Goal: Book appointment/travel/reservation

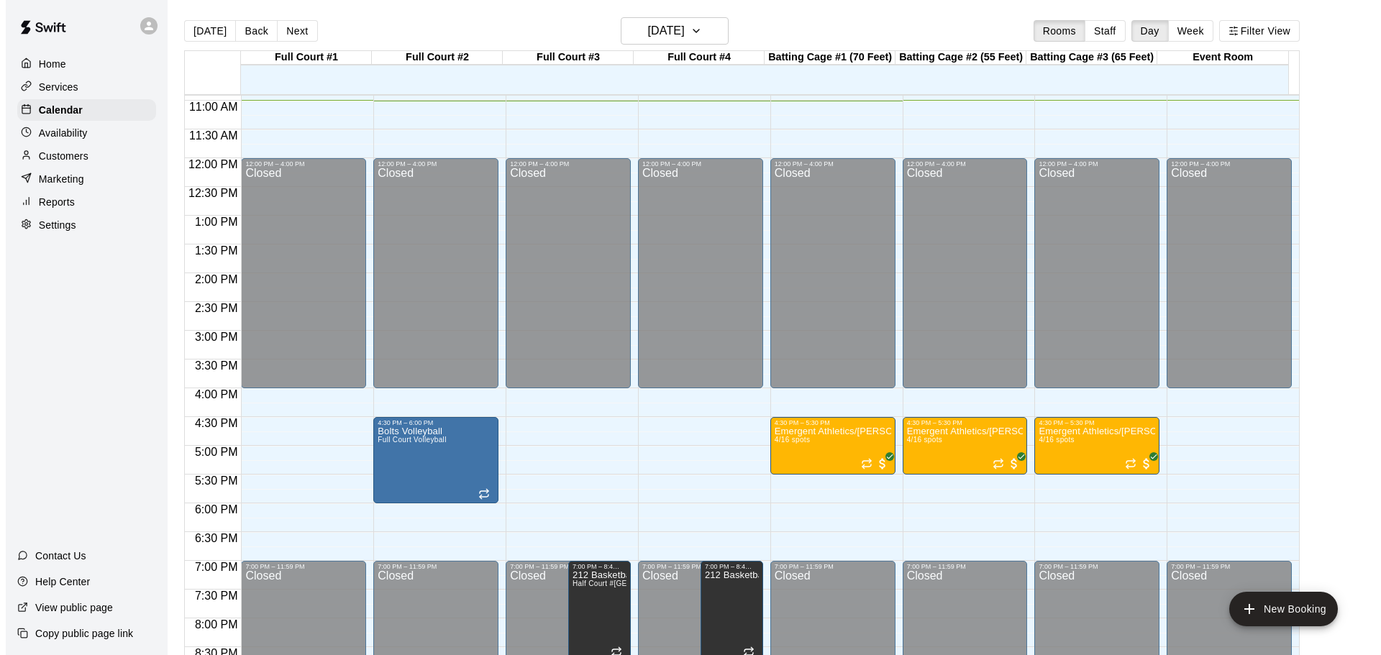
scroll to position [663, 0]
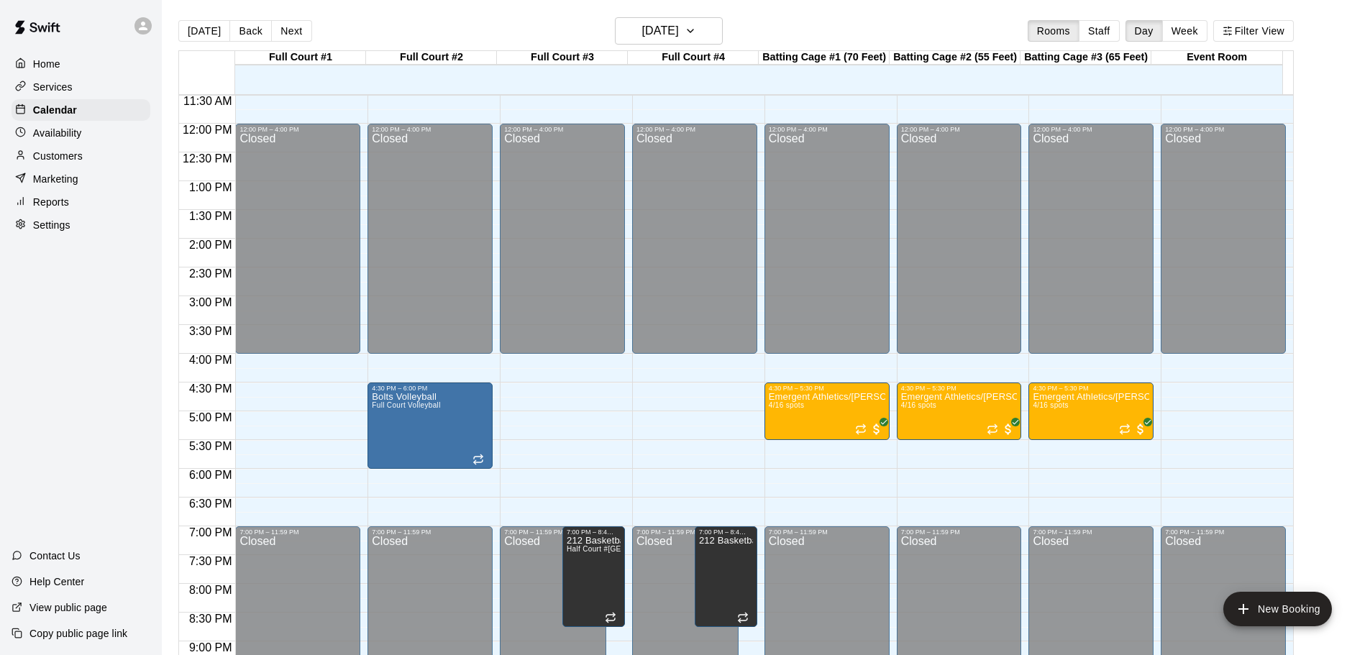
click at [286, 391] on div "12:00 AM – 7:30 AM Closed 12:00 PM – 4:00 PM Closed 7:00 PM – 11:59 PM Closed" at bounding box center [297, 123] width 125 height 1381
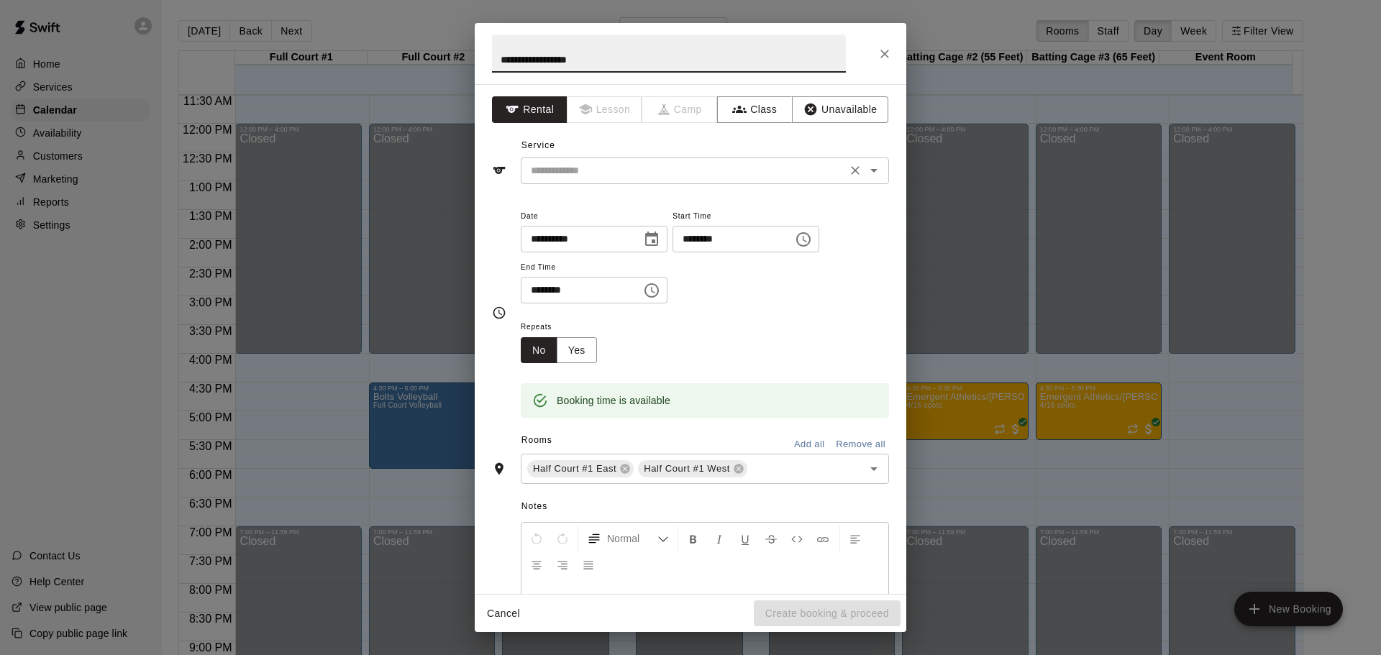
type input "**********"
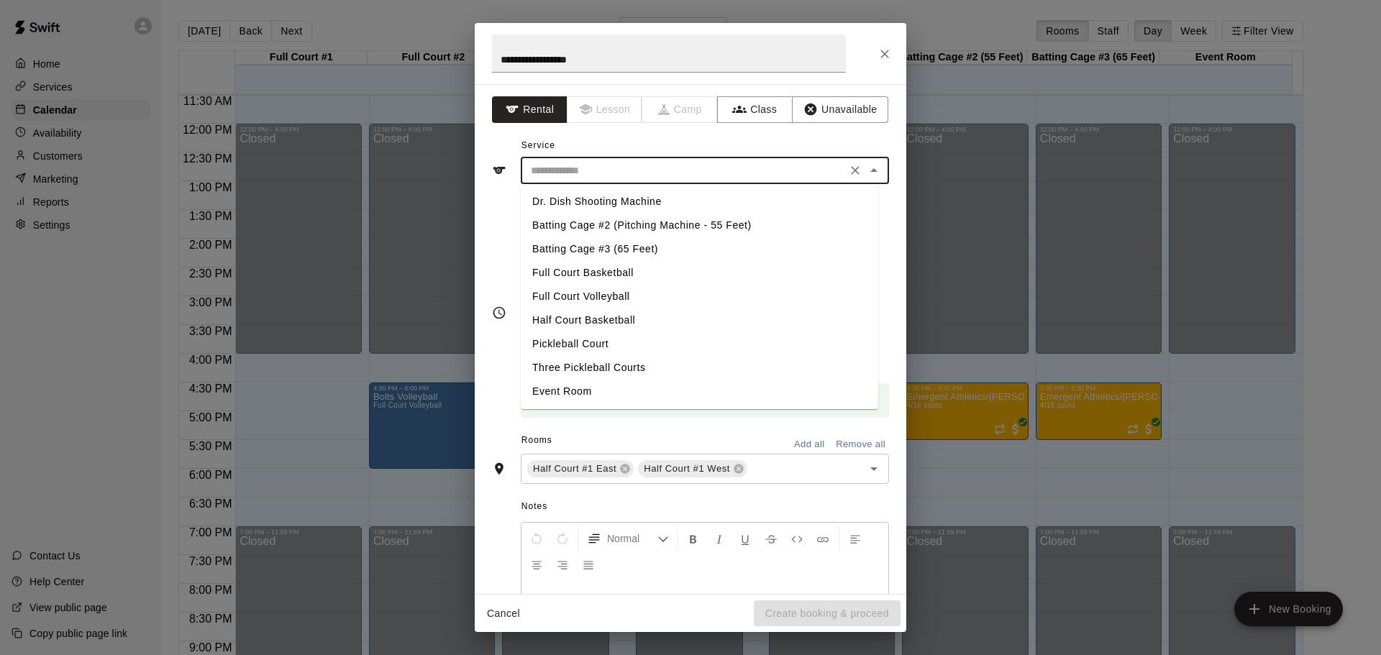
click at [586, 166] on input "text" at bounding box center [683, 171] width 317 height 18
click at [607, 272] on li "Full Court Basketball" at bounding box center [700, 273] width 358 height 24
type input "**********"
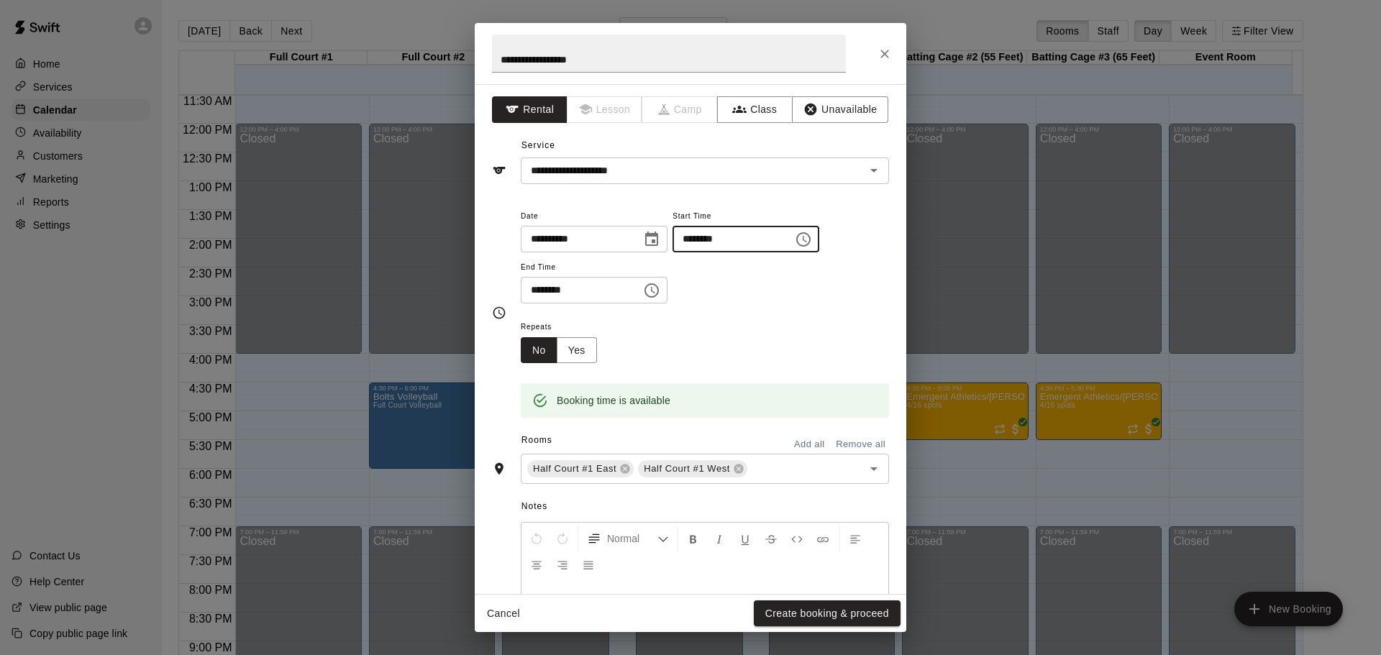
click at [711, 240] on input "********" at bounding box center [728, 239] width 111 height 27
click at [812, 237] on icon "Choose time, selected time is 4:30 PM" at bounding box center [803, 239] width 17 height 17
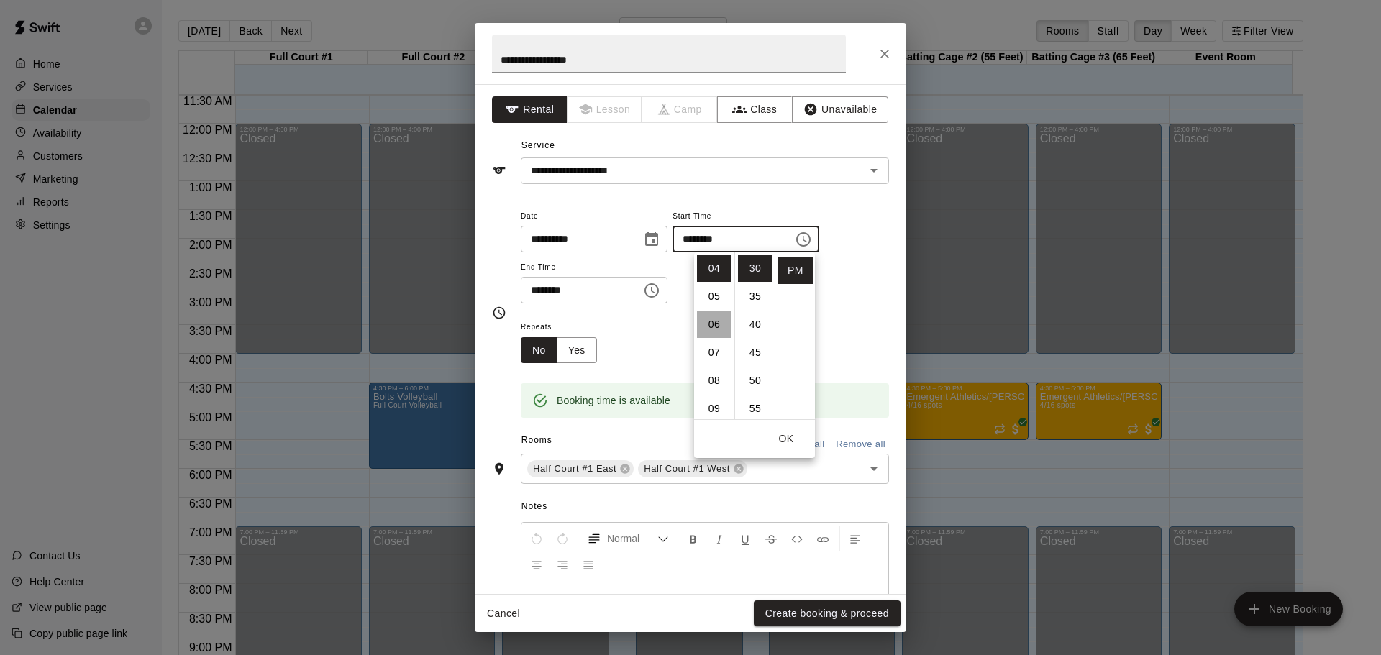
click at [718, 326] on li "06" at bounding box center [714, 325] width 35 height 27
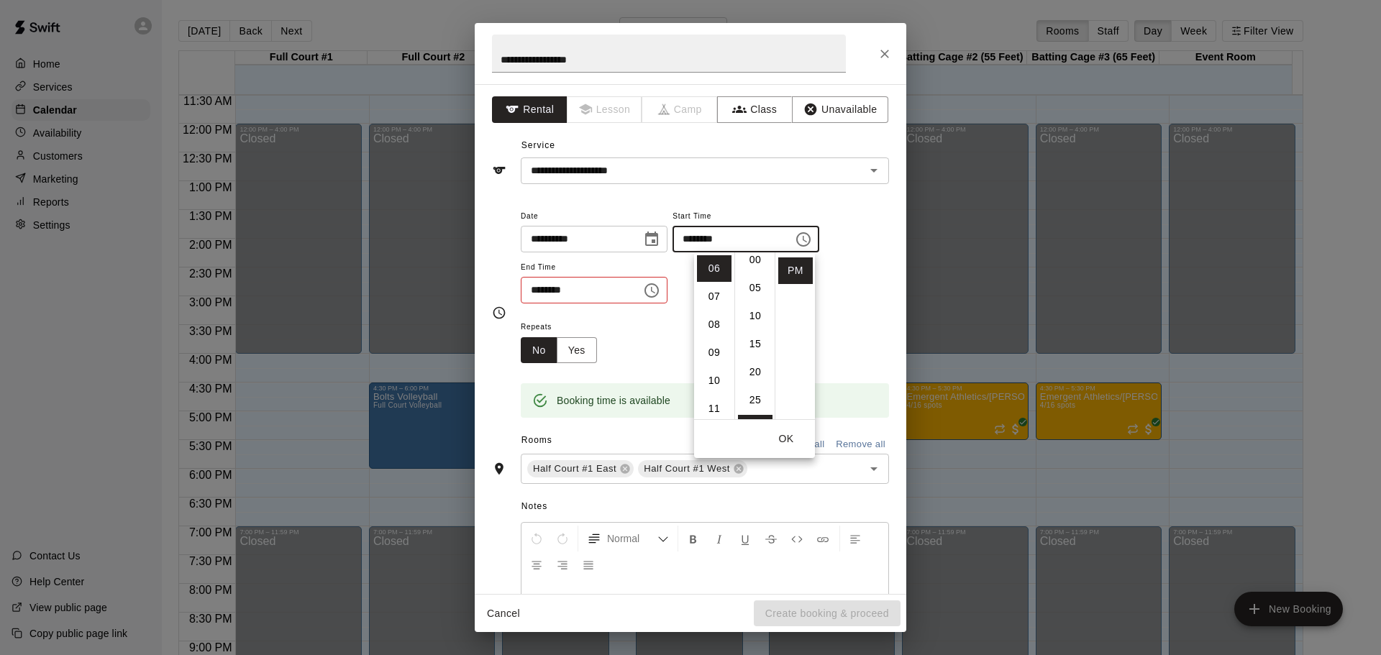
scroll to position [0, 0]
click at [750, 257] on li "00" at bounding box center [755, 268] width 35 height 27
type input "********"
click at [655, 293] on icon "Choose time, selected time is 5:00 PM" at bounding box center [653, 290] width 4 height 6
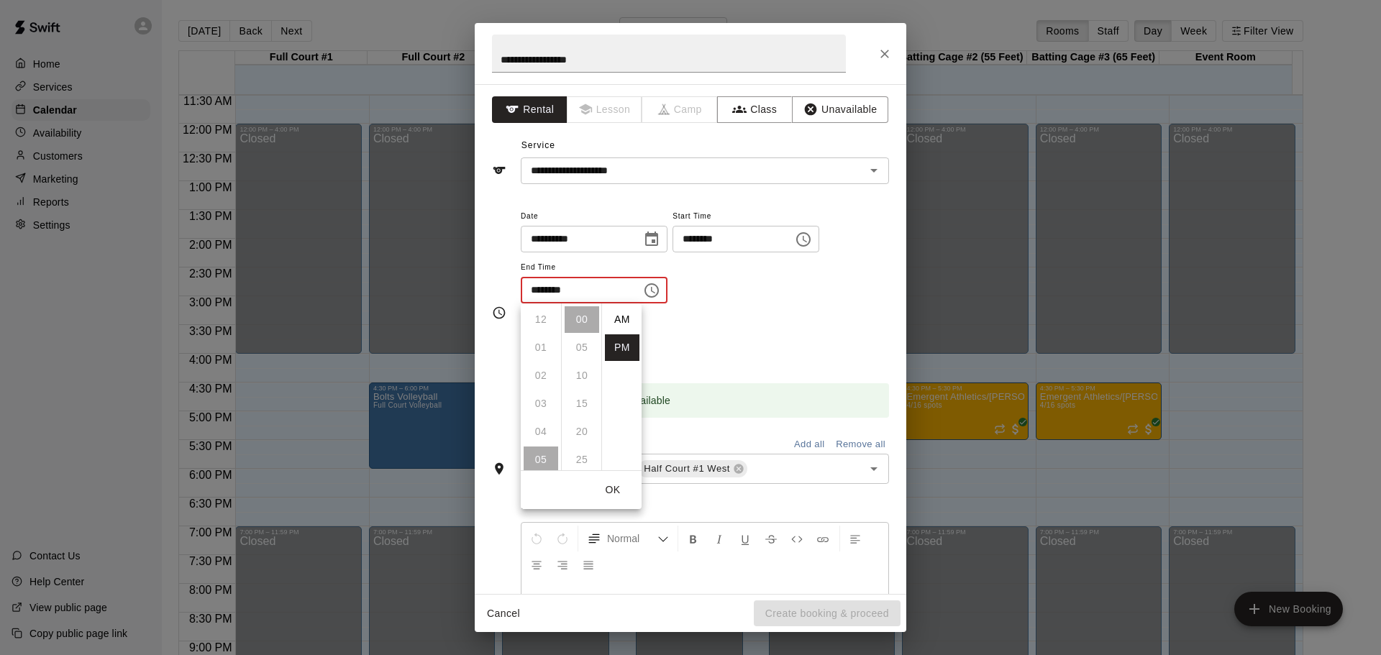
scroll to position [26, 0]
click at [544, 405] on li "08" at bounding box center [541, 404] width 35 height 27
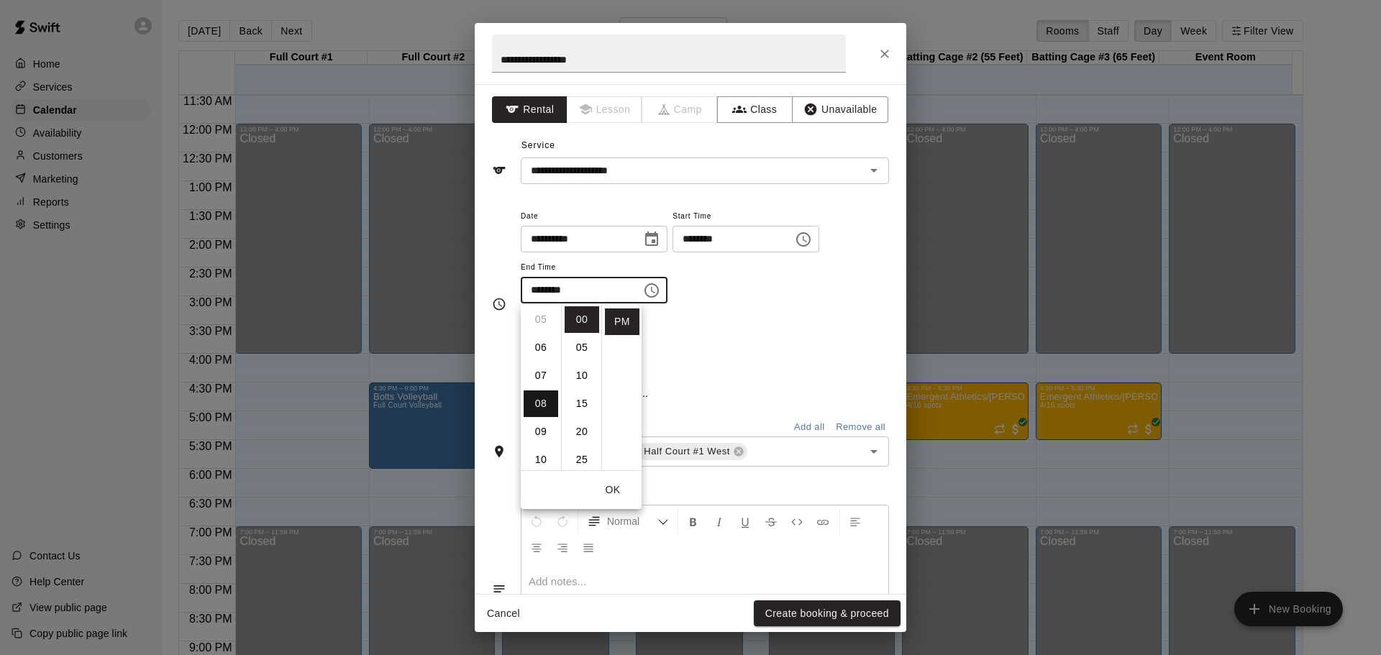
type input "********"
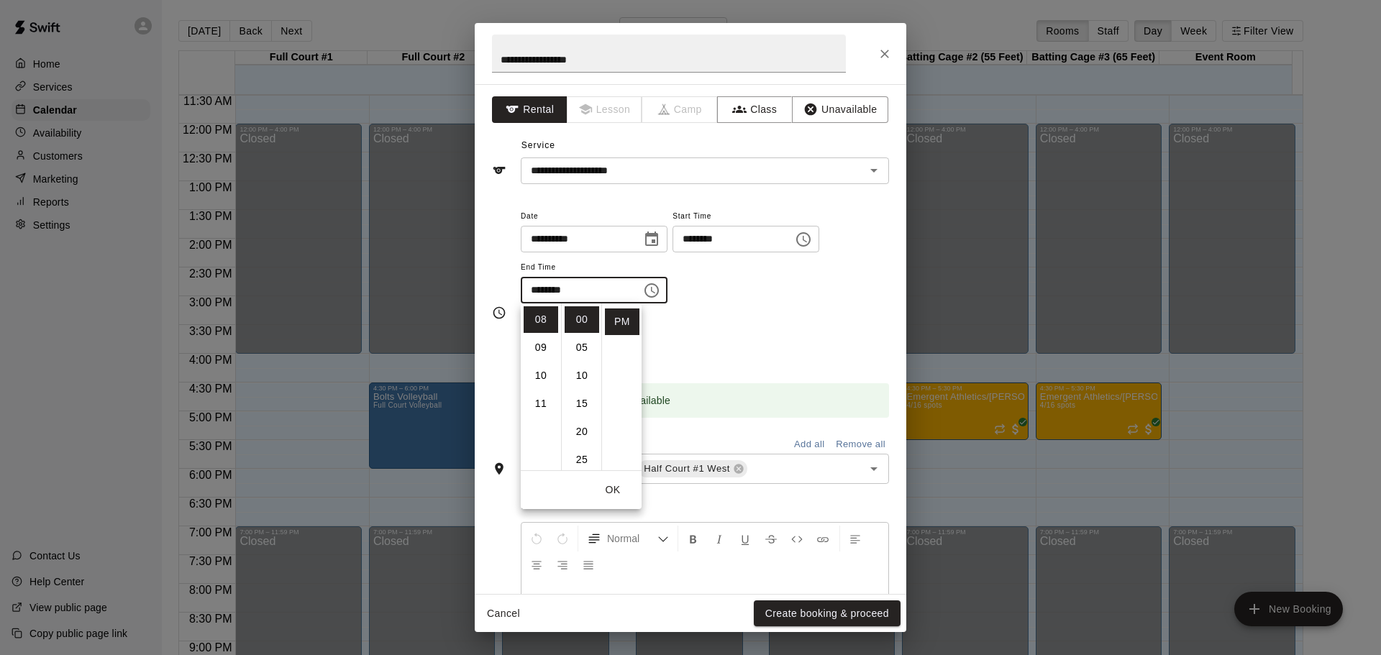
click at [836, 265] on div "**********" at bounding box center [705, 255] width 368 height 97
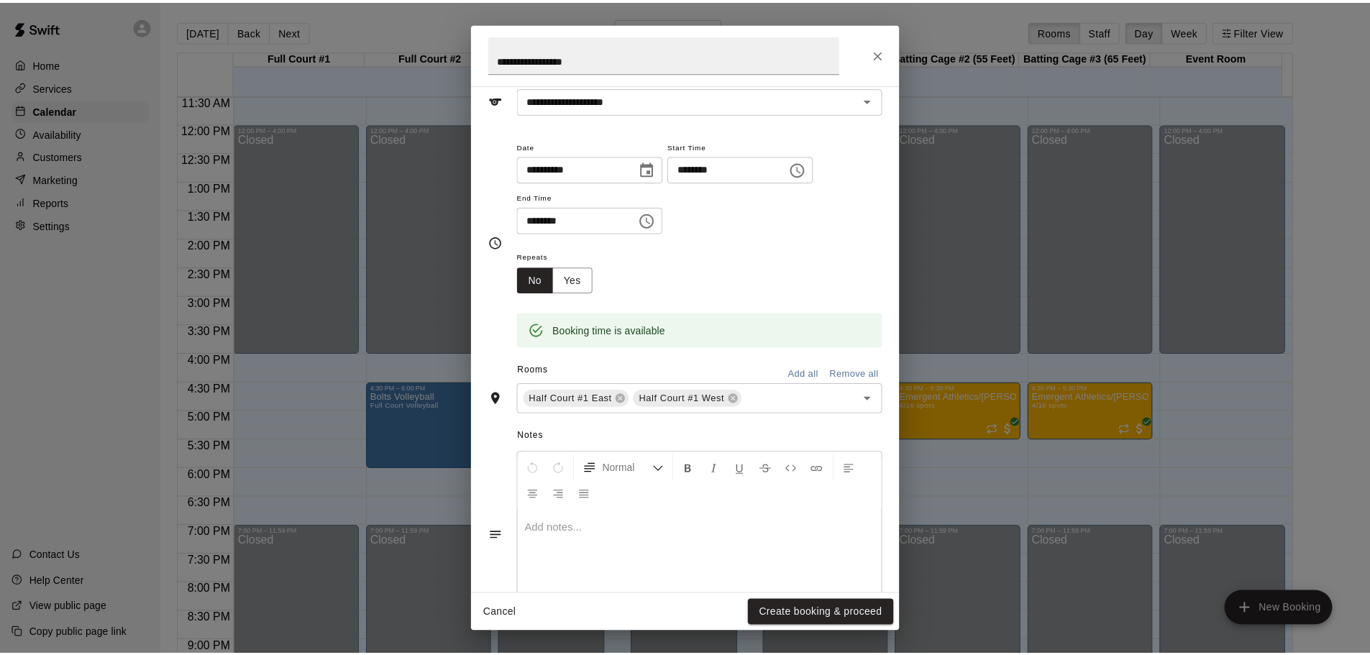
scroll to position [0, 0]
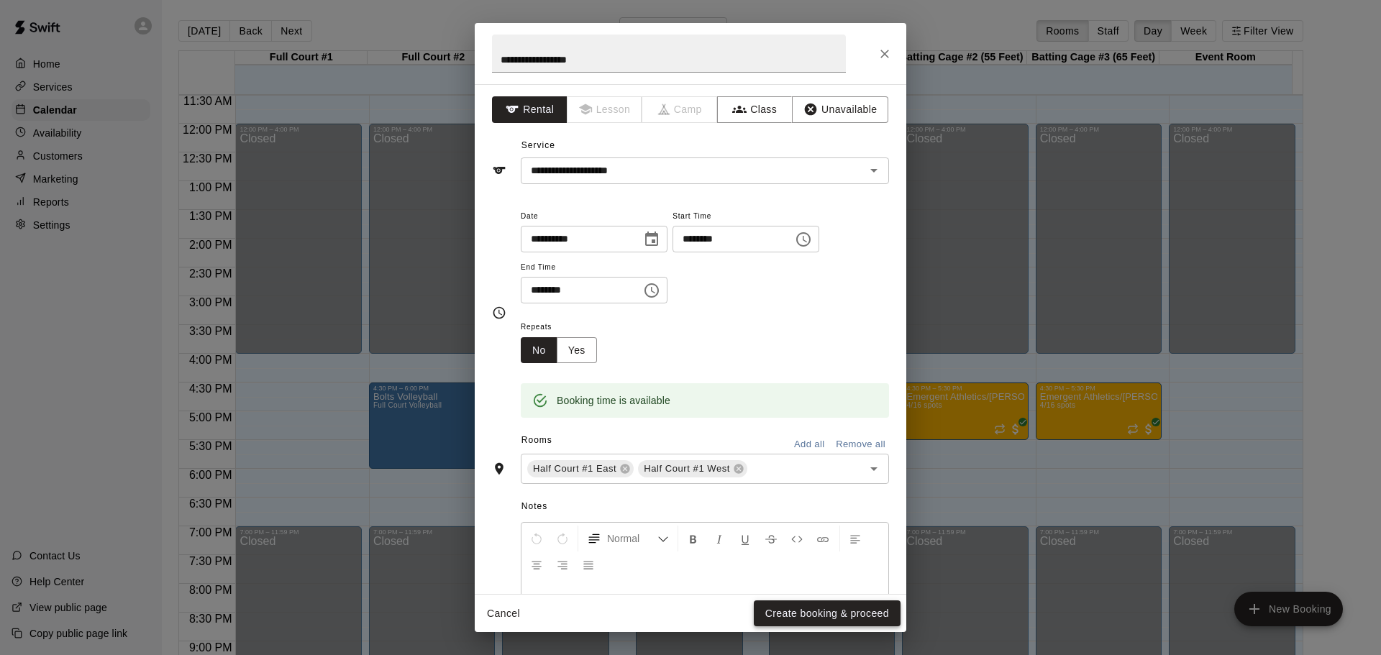
click at [838, 610] on button "Create booking & proceed" at bounding box center [827, 614] width 147 height 27
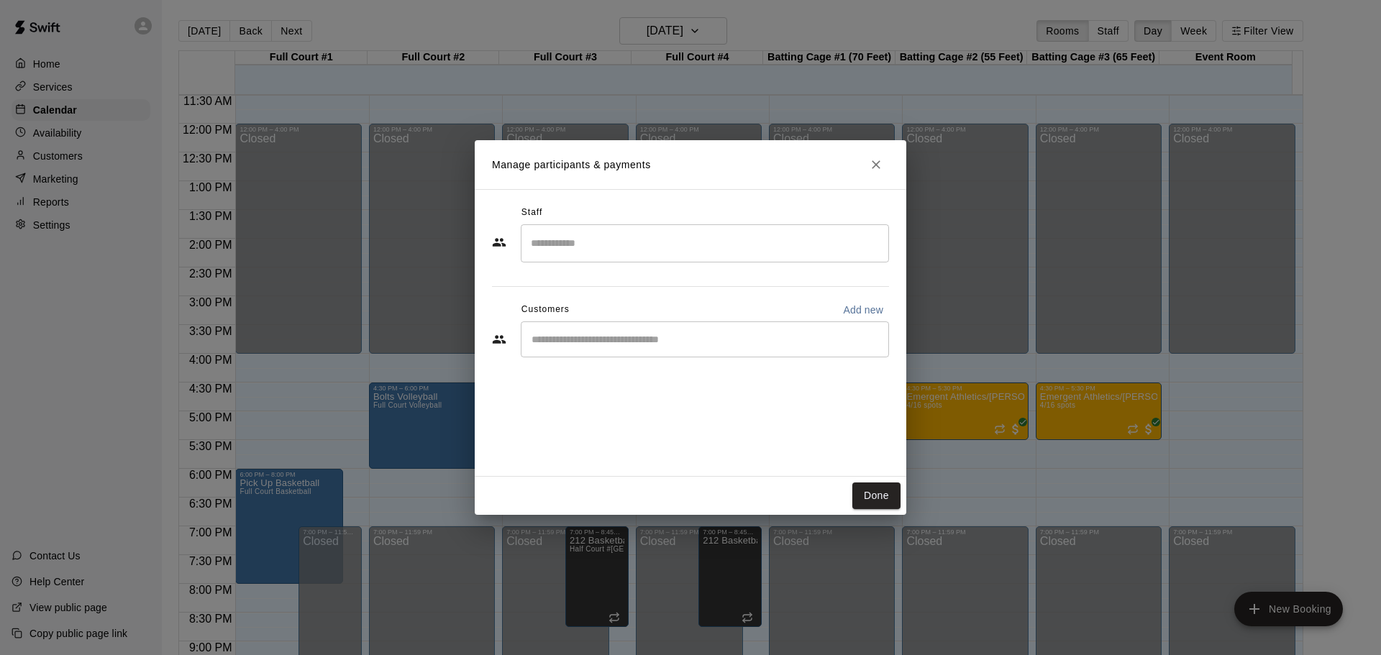
click at [690, 250] on input "Search staff" at bounding box center [704, 243] width 355 height 25
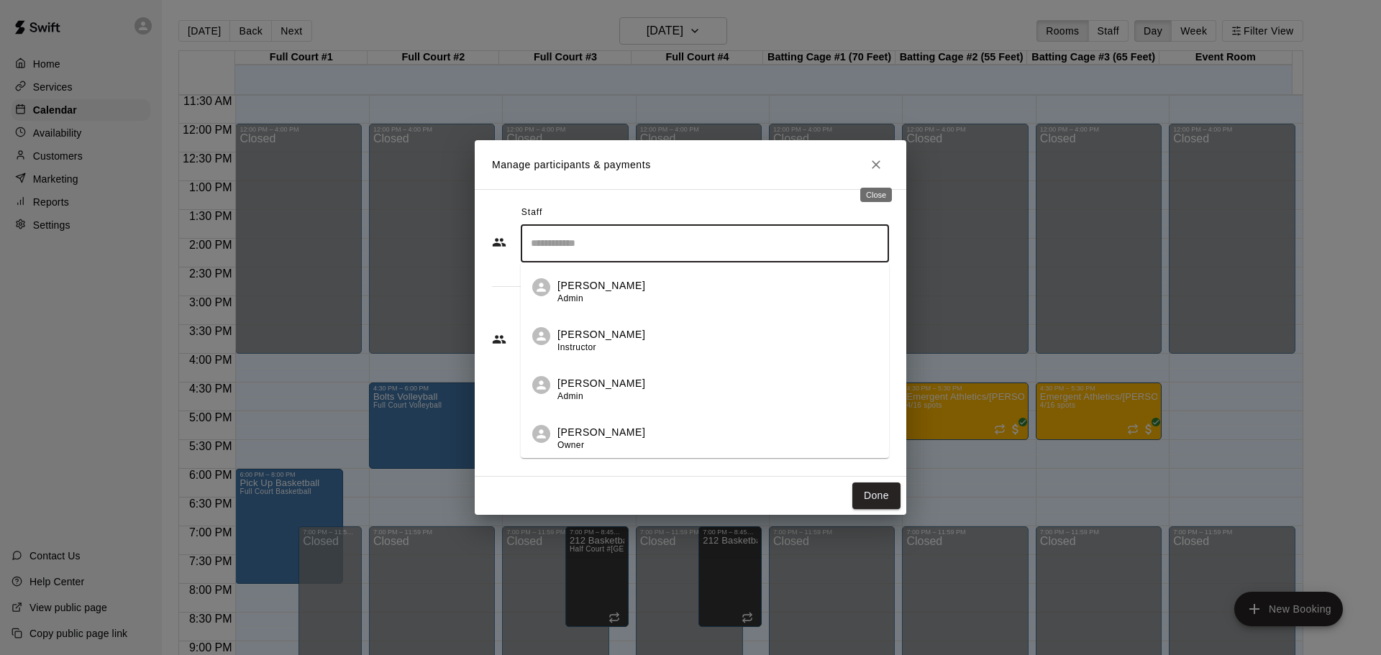
click at [872, 165] on icon "Close" at bounding box center [876, 165] width 14 height 14
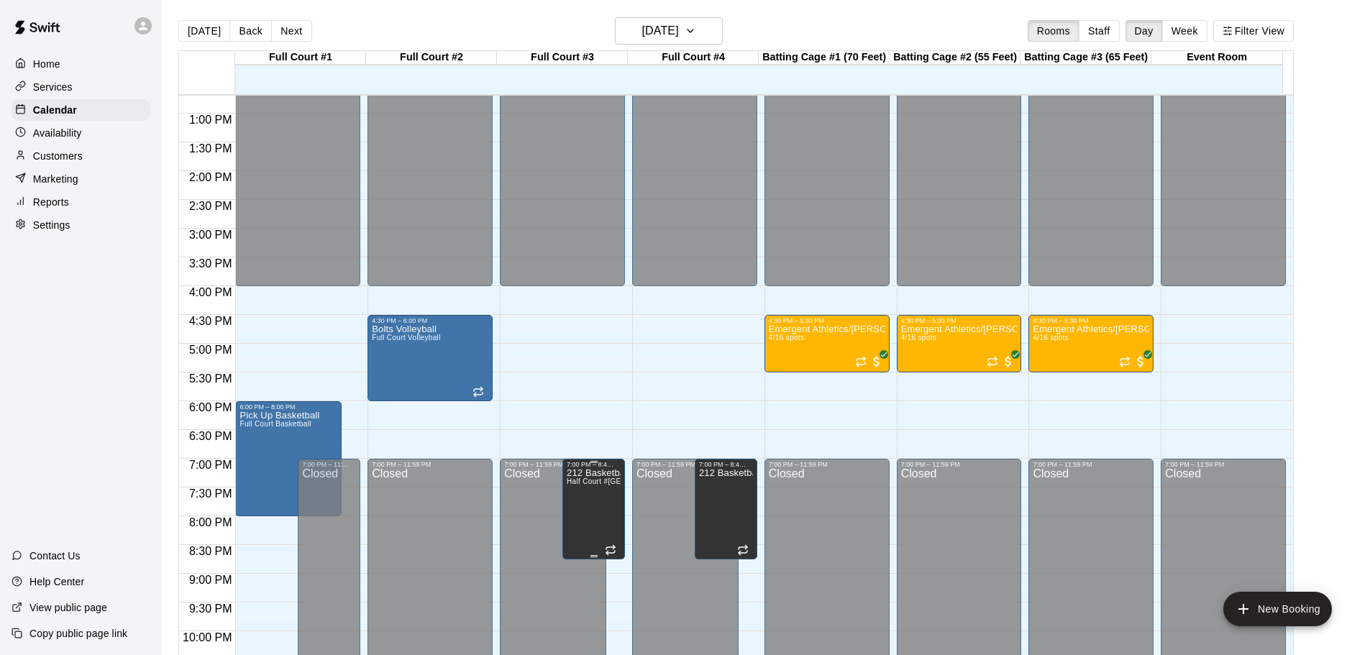
scroll to position [806, 0]
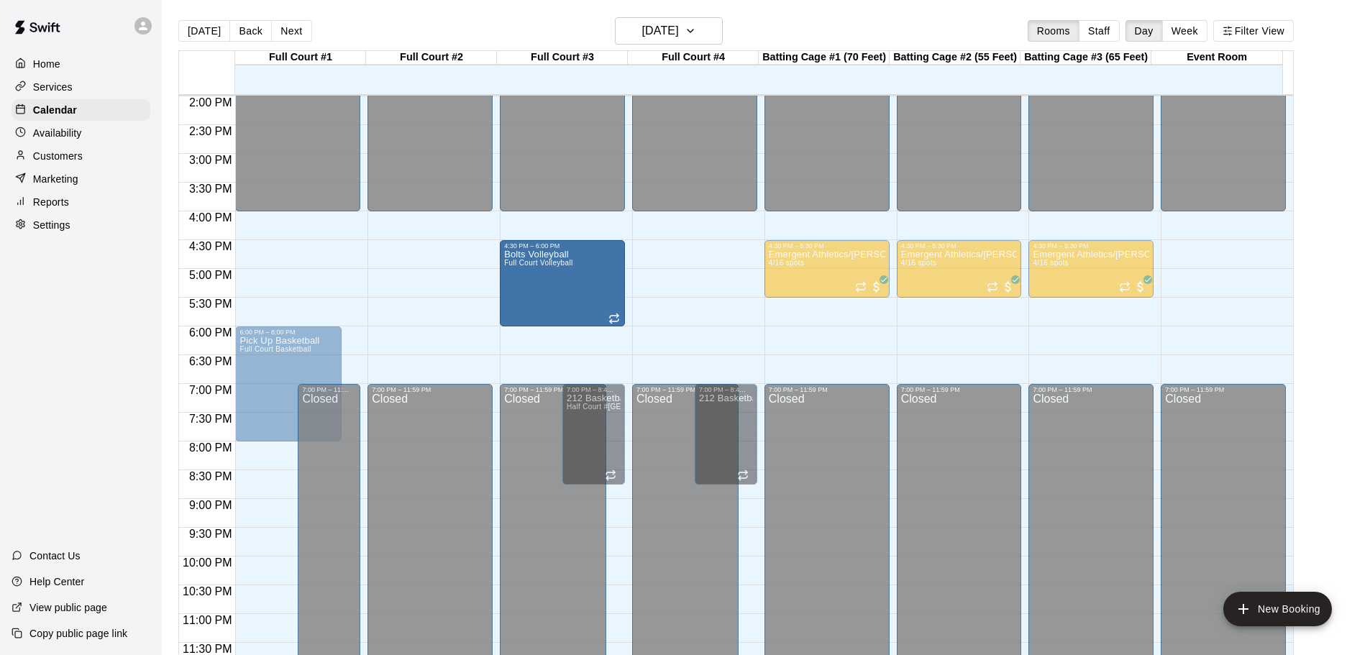
drag, startPoint x: 395, startPoint y: 291, endPoint x: 505, endPoint y: 299, distance: 110.4
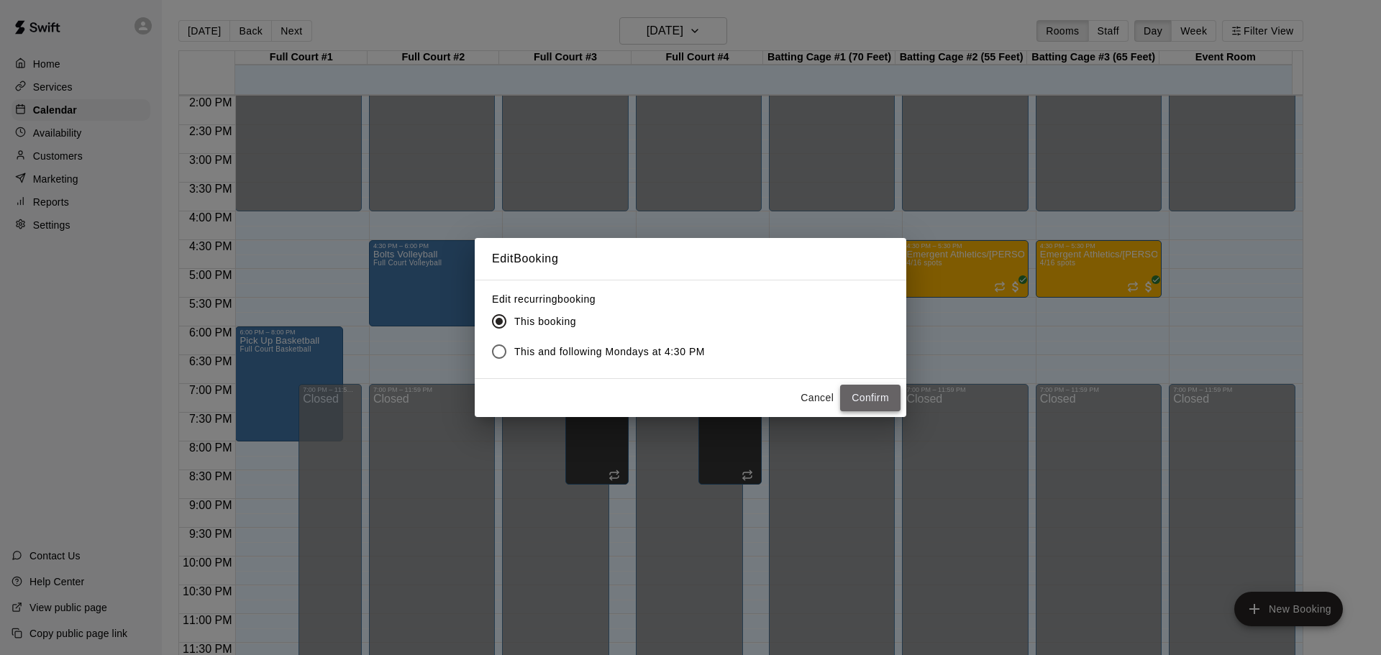
click at [860, 396] on button "Confirm" at bounding box center [870, 398] width 60 height 27
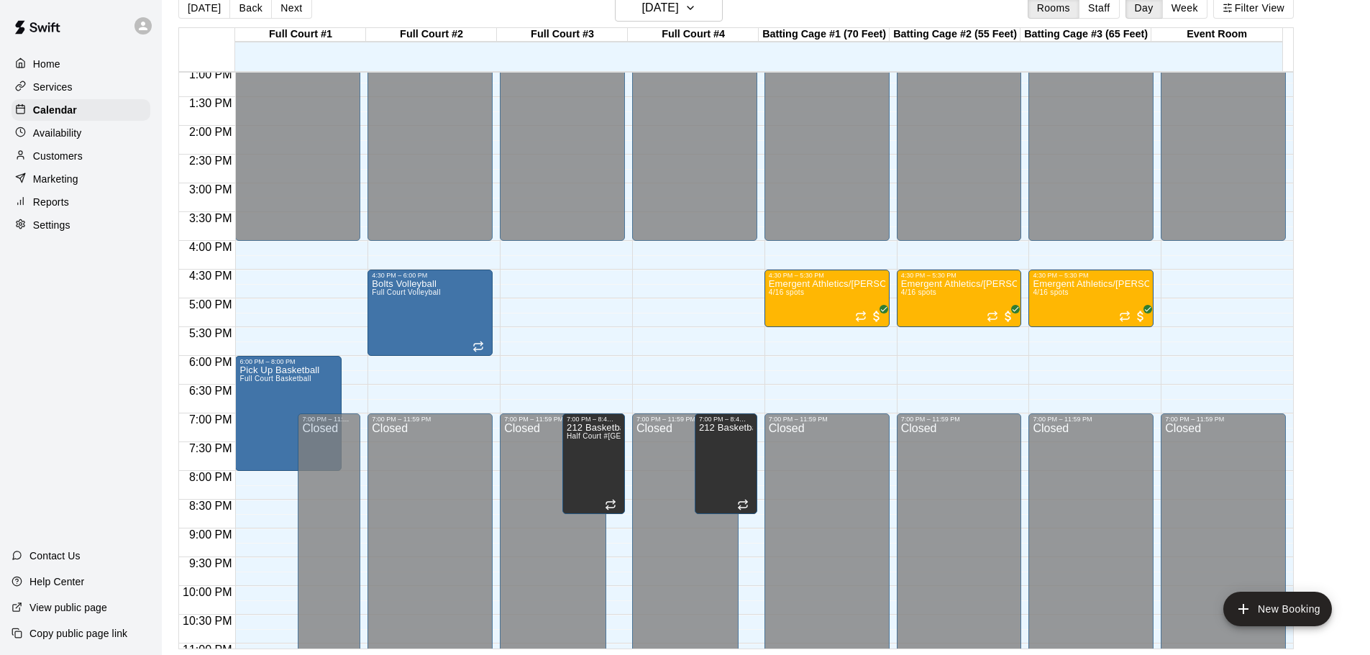
scroll to position [663, 0]
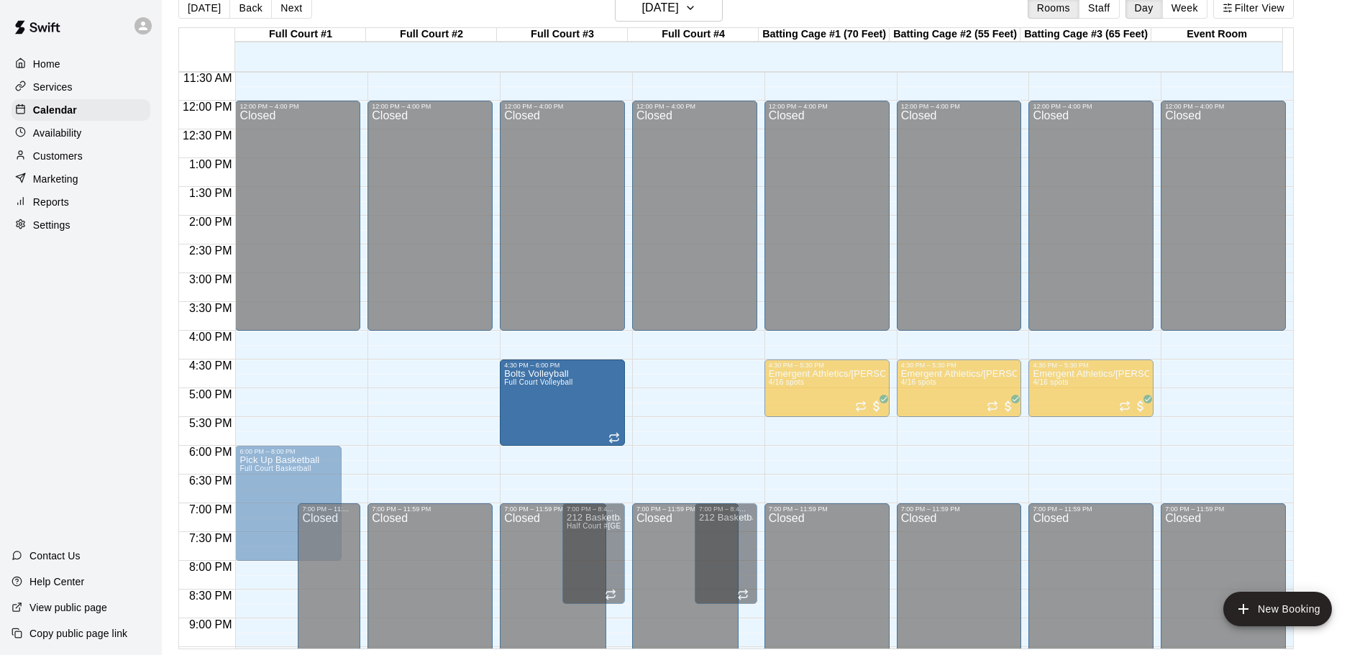
drag, startPoint x: 412, startPoint y: 406, endPoint x: 542, endPoint y: 416, distance: 130.5
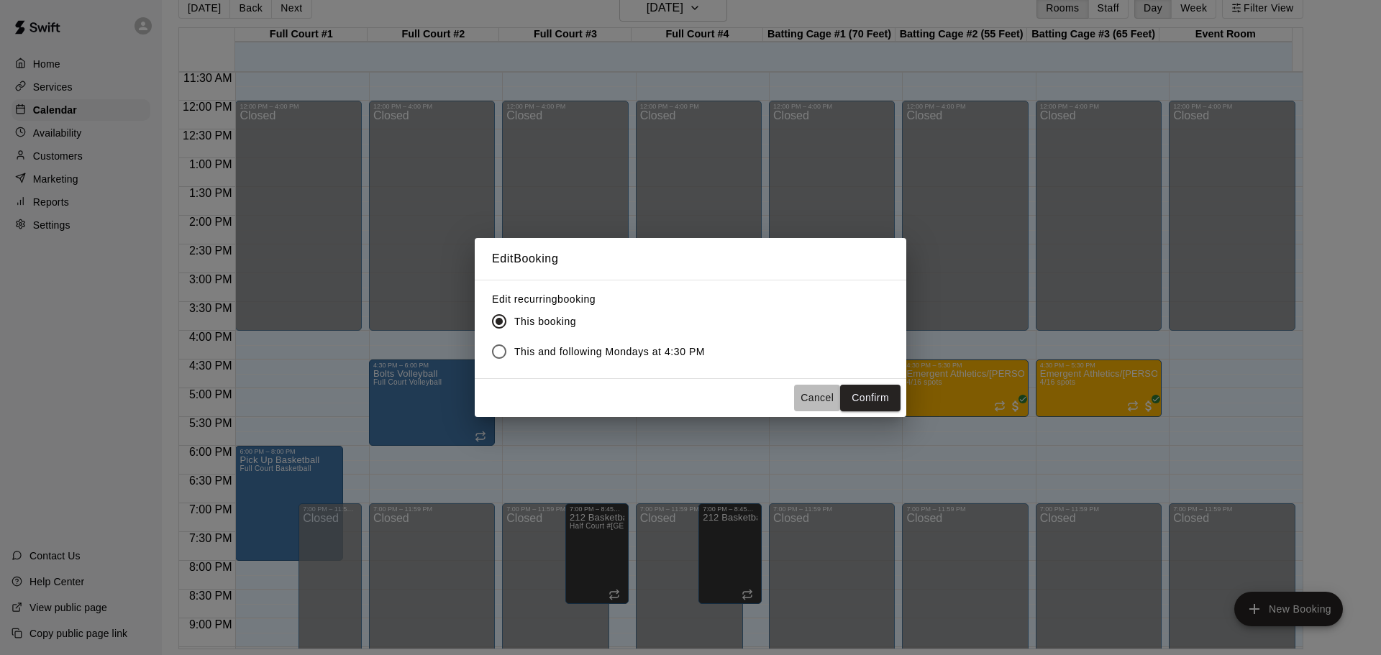
click at [823, 398] on button "Cancel" at bounding box center [817, 398] width 46 height 27
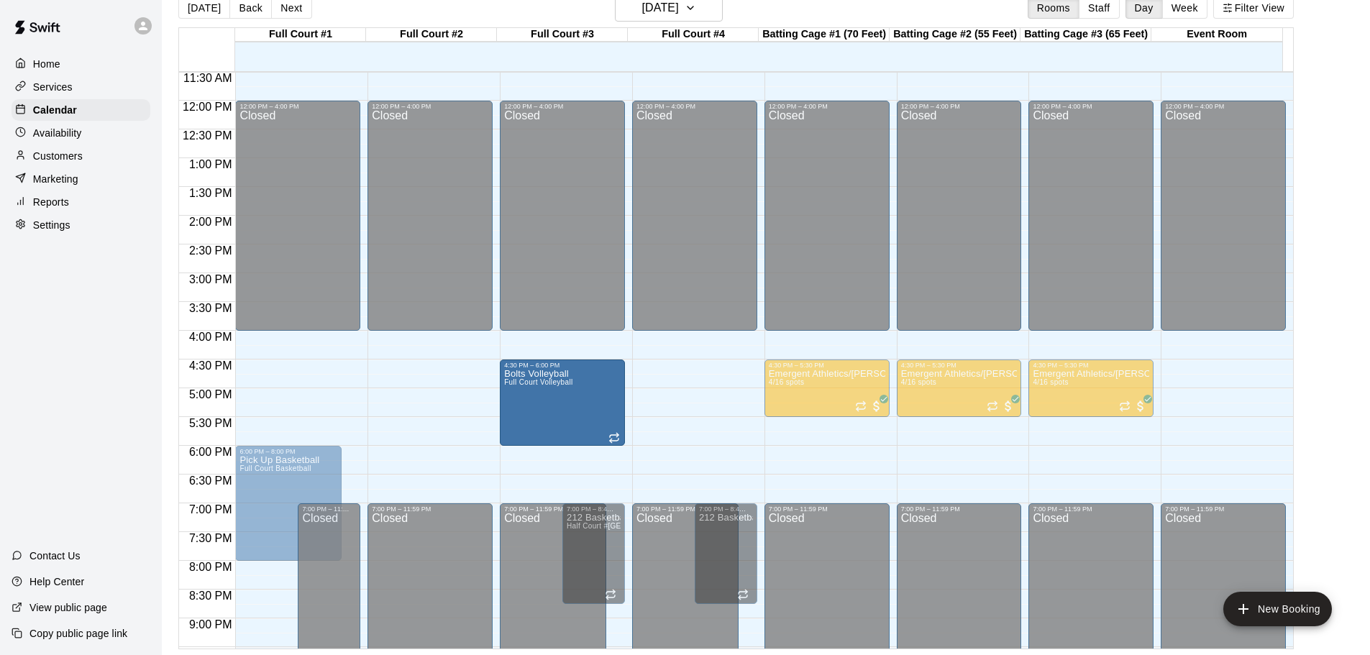
drag, startPoint x: 446, startPoint y: 417, endPoint x: 537, endPoint y: 421, distance: 91.4
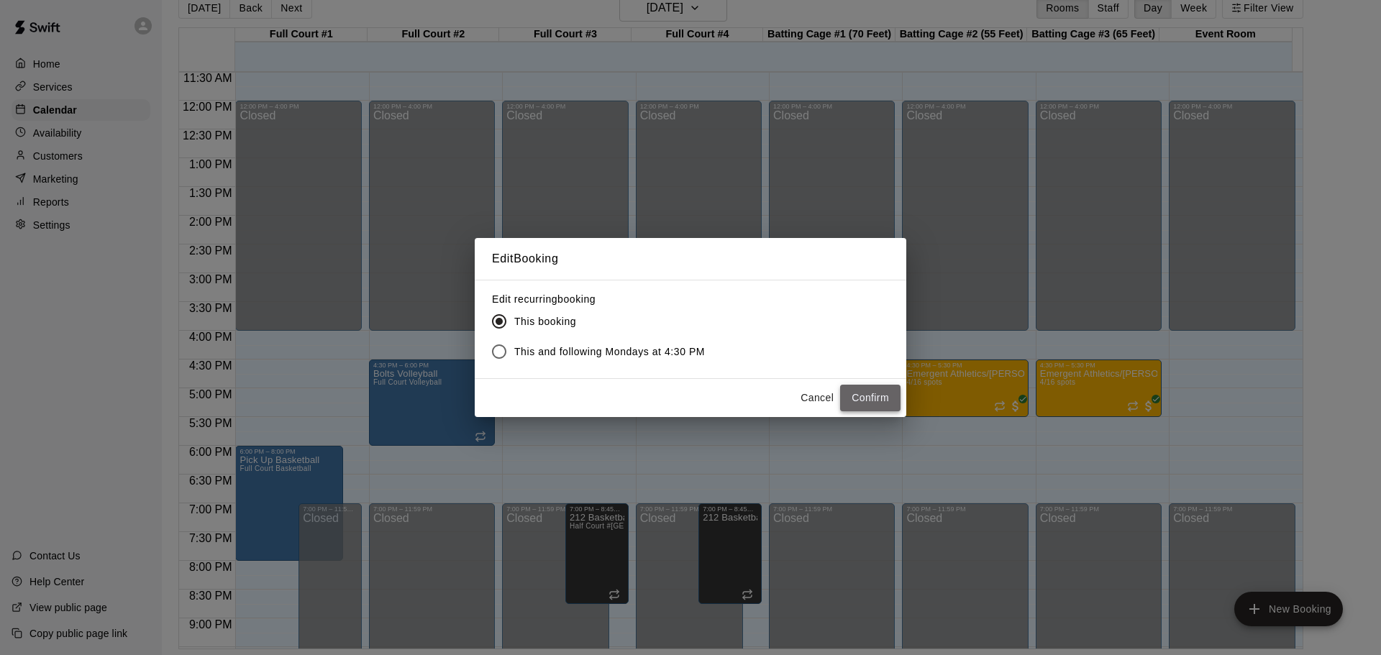
click at [860, 397] on button "Confirm" at bounding box center [870, 398] width 60 height 27
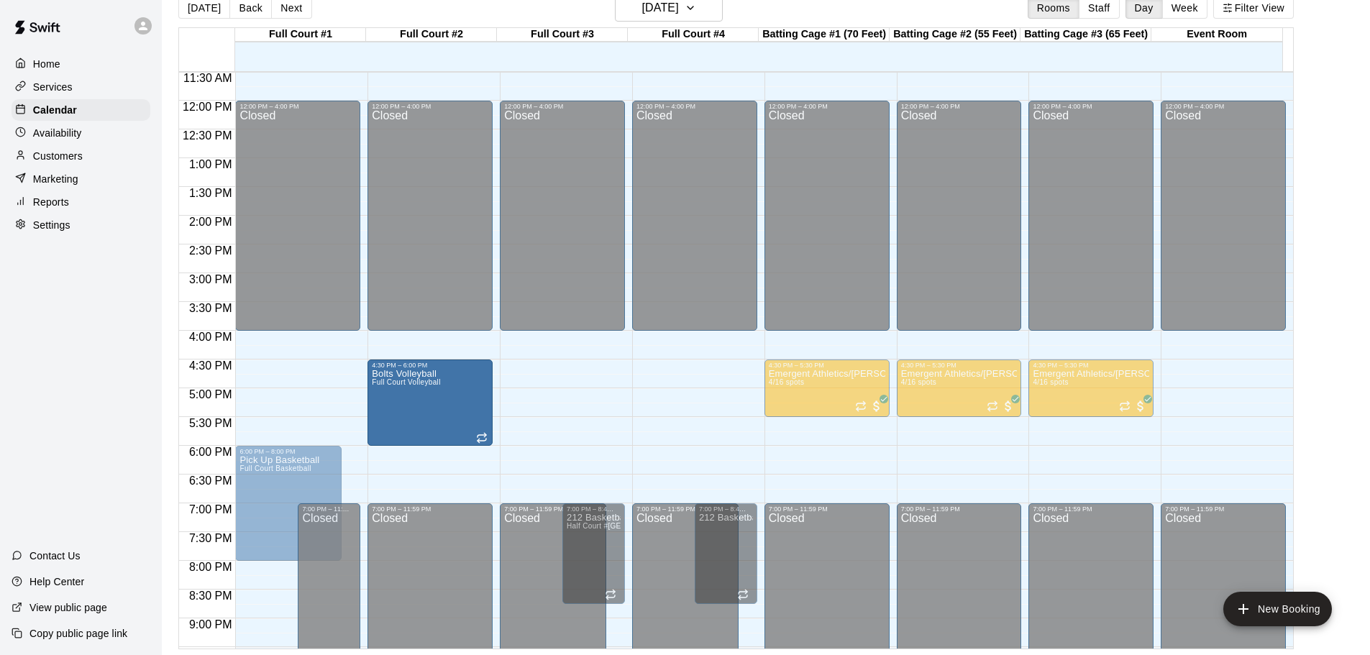
drag, startPoint x: 427, startPoint y: 393, endPoint x: 437, endPoint y: 409, distance: 19.0
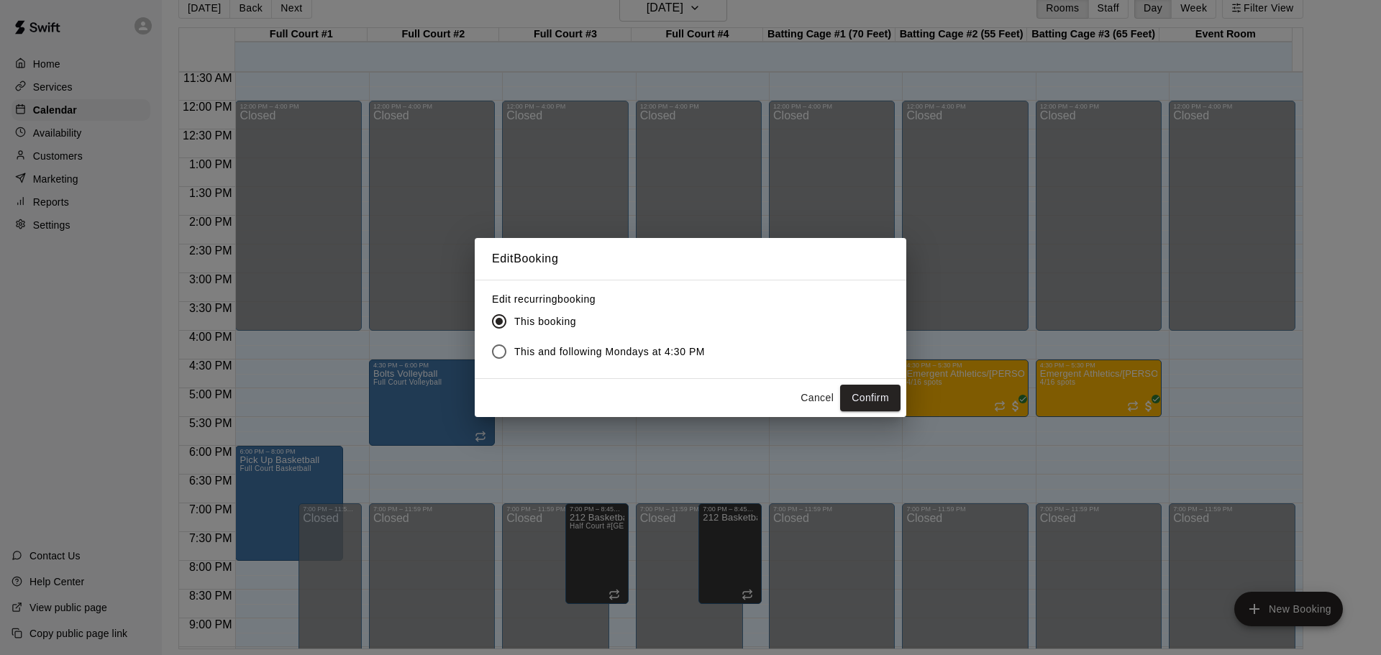
click at [811, 398] on button "Cancel" at bounding box center [817, 398] width 46 height 27
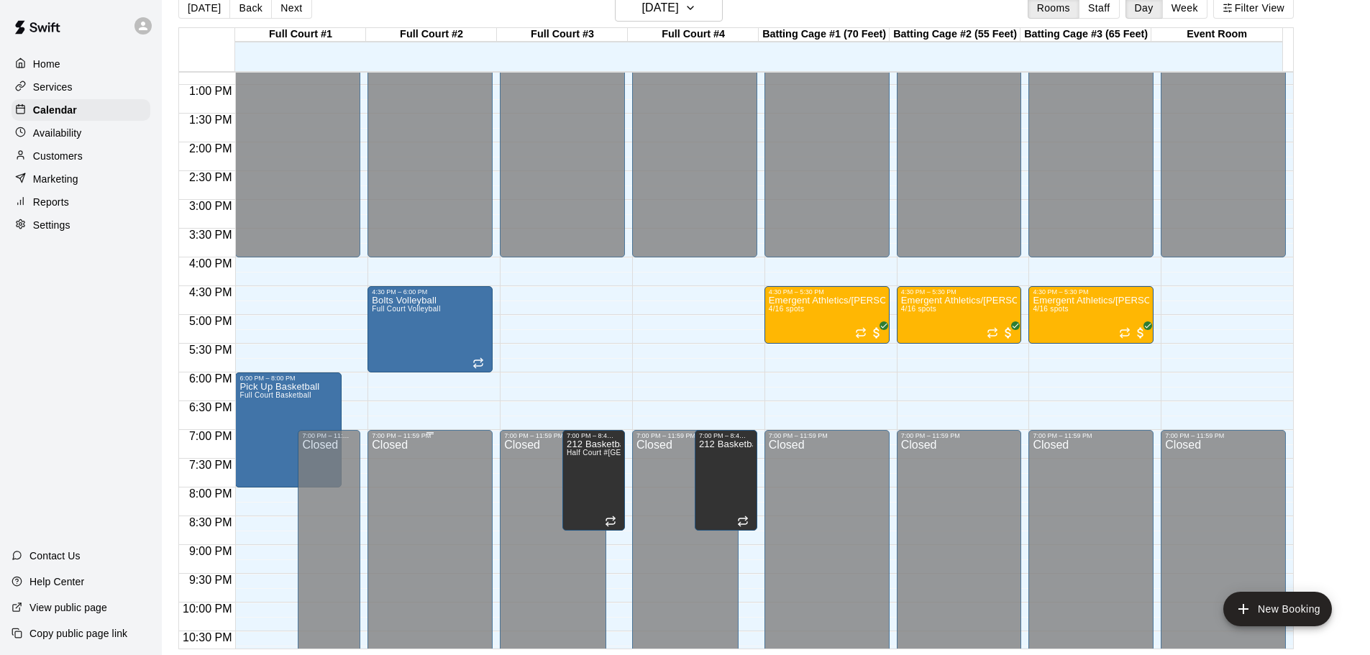
scroll to position [806, 0]
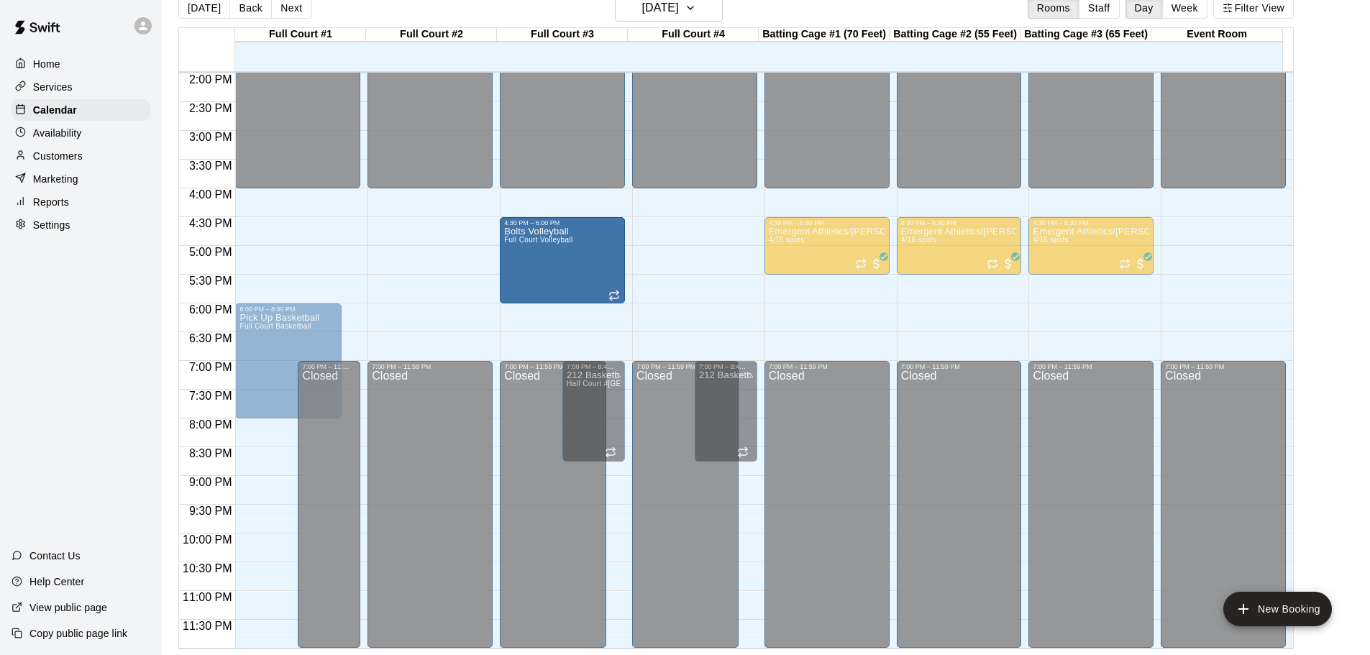
drag, startPoint x: 415, startPoint y: 238, endPoint x: 570, endPoint y: 243, distance: 154.8
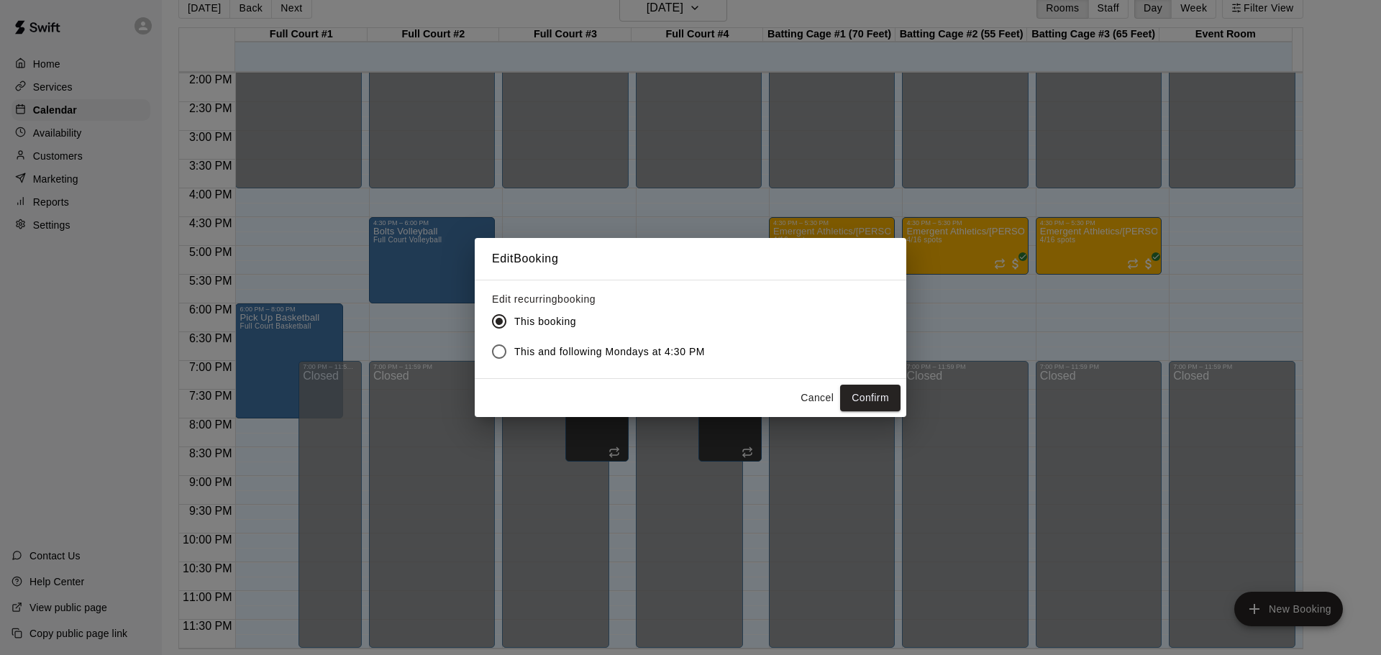
click at [816, 394] on button "Cancel" at bounding box center [817, 398] width 46 height 27
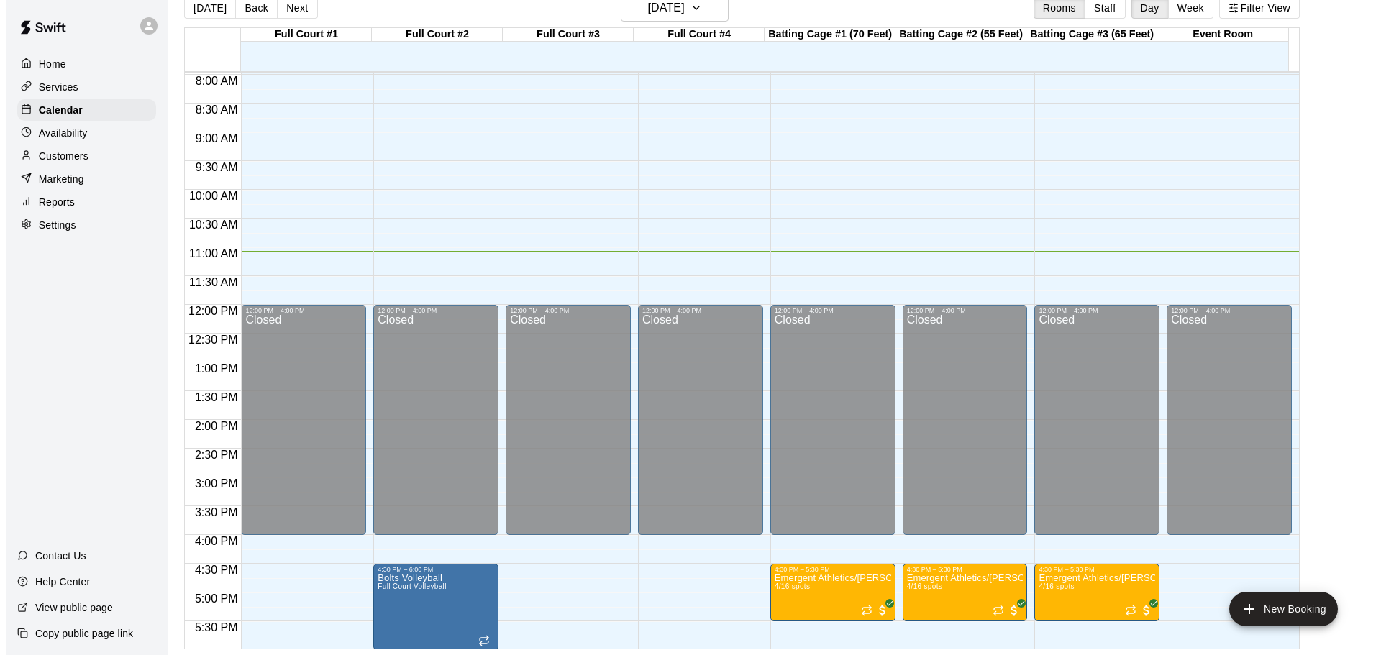
scroll to position [375, 0]
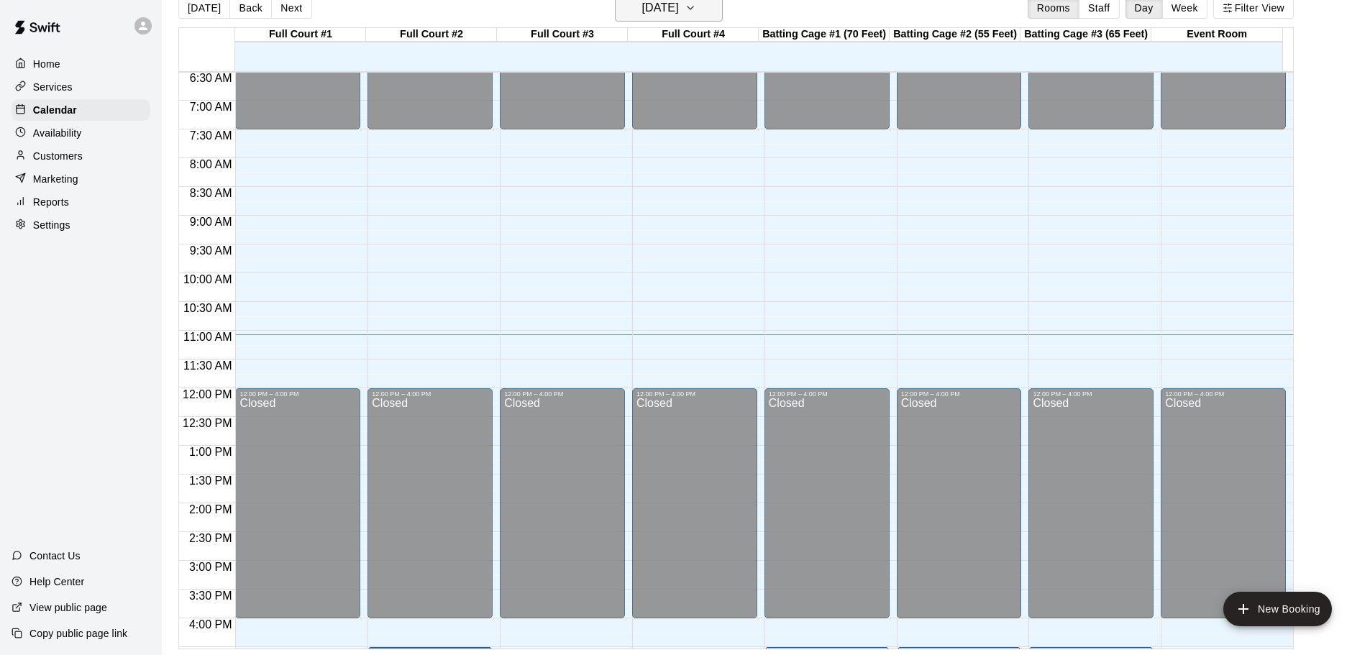
click at [642, 12] on h6 "Monday Sep 15" at bounding box center [660, 8] width 37 height 20
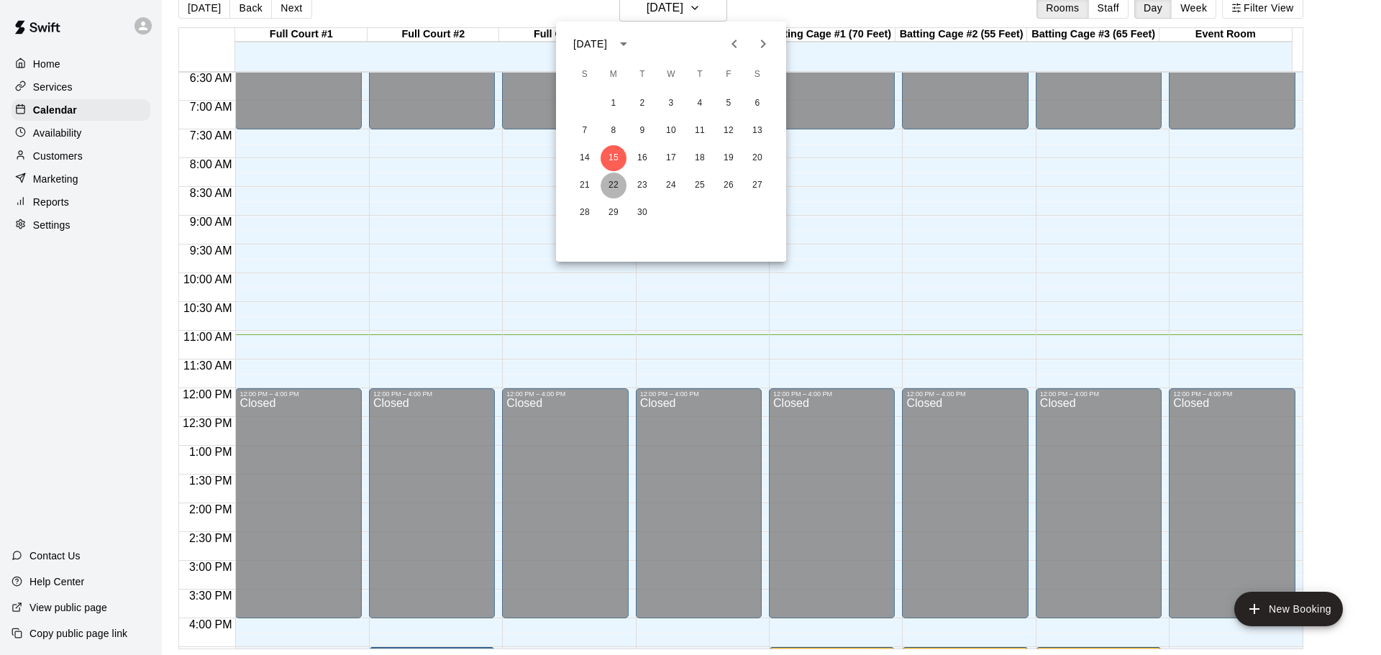
click at [614, 193] on button "22" at bounding box center [614, 186] width 26 height 26
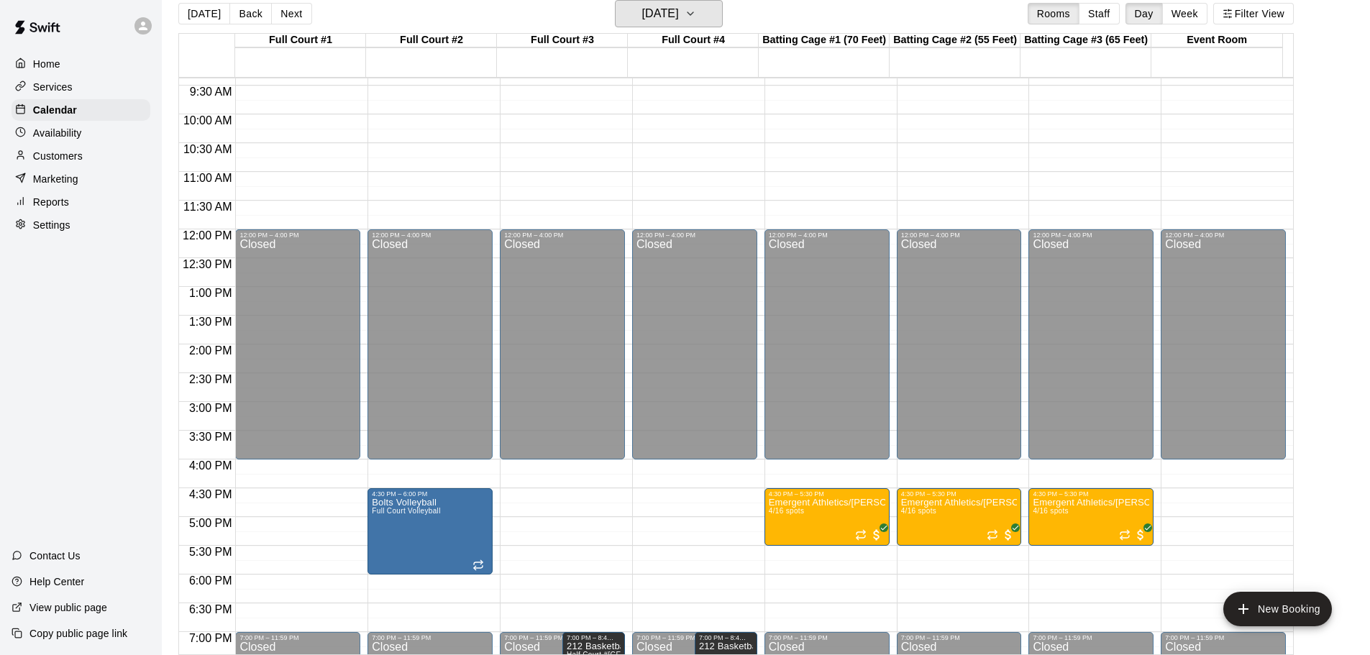
scroll to position [519, 0]
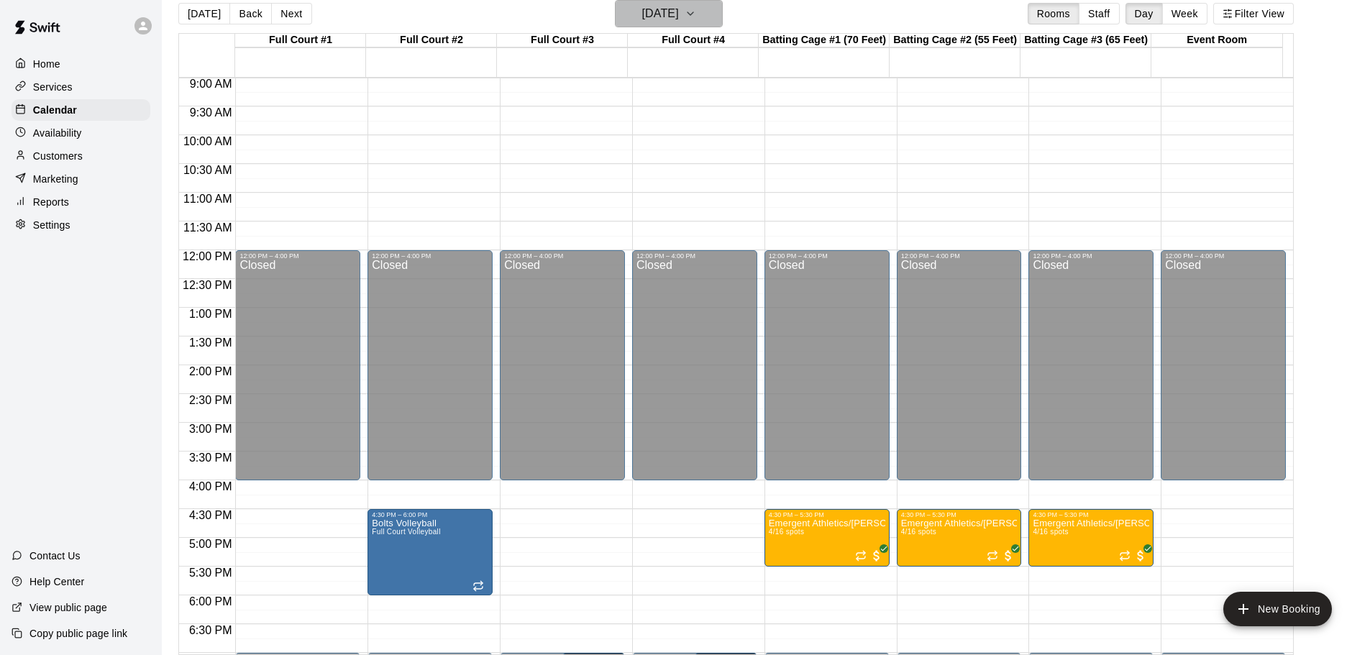
click at [642, 14] on h6 "Monday Sep 22" at bounding box center [660, 14] width 37 height 20
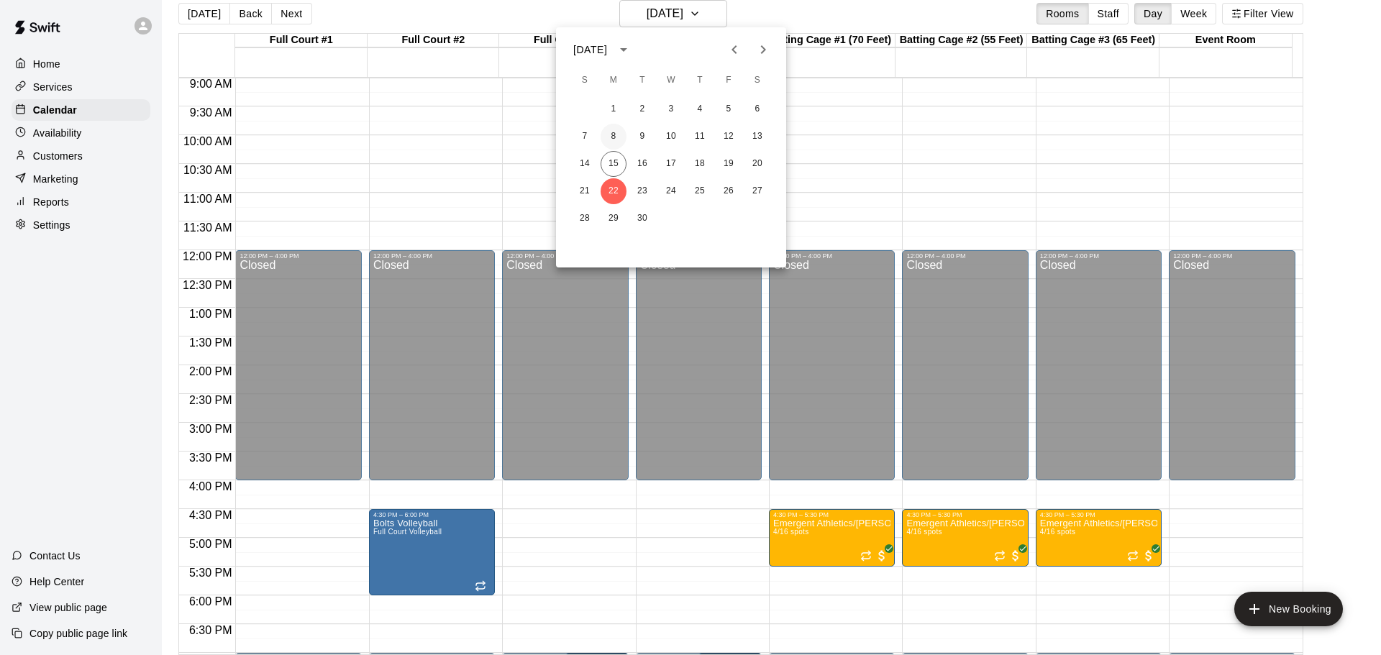
click at [613, 136] on button "8" at bounding box center [614, 137] width 26 height 26
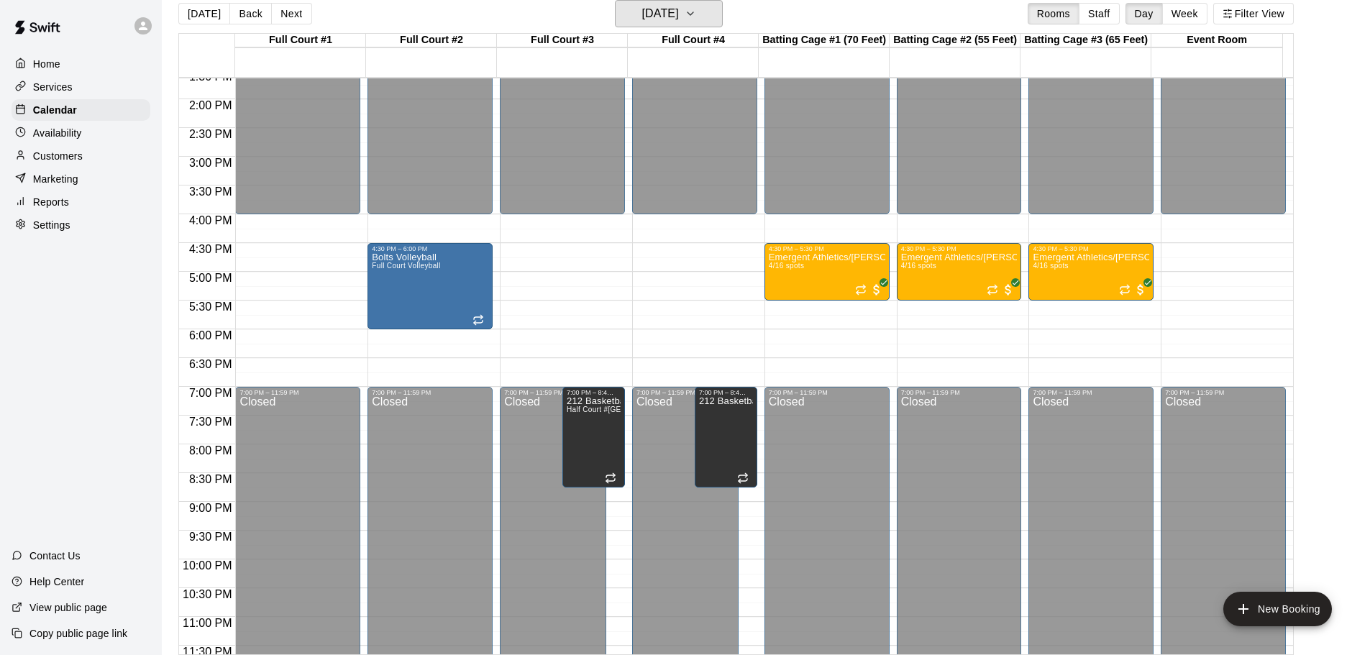
scroll to position [806, 0]
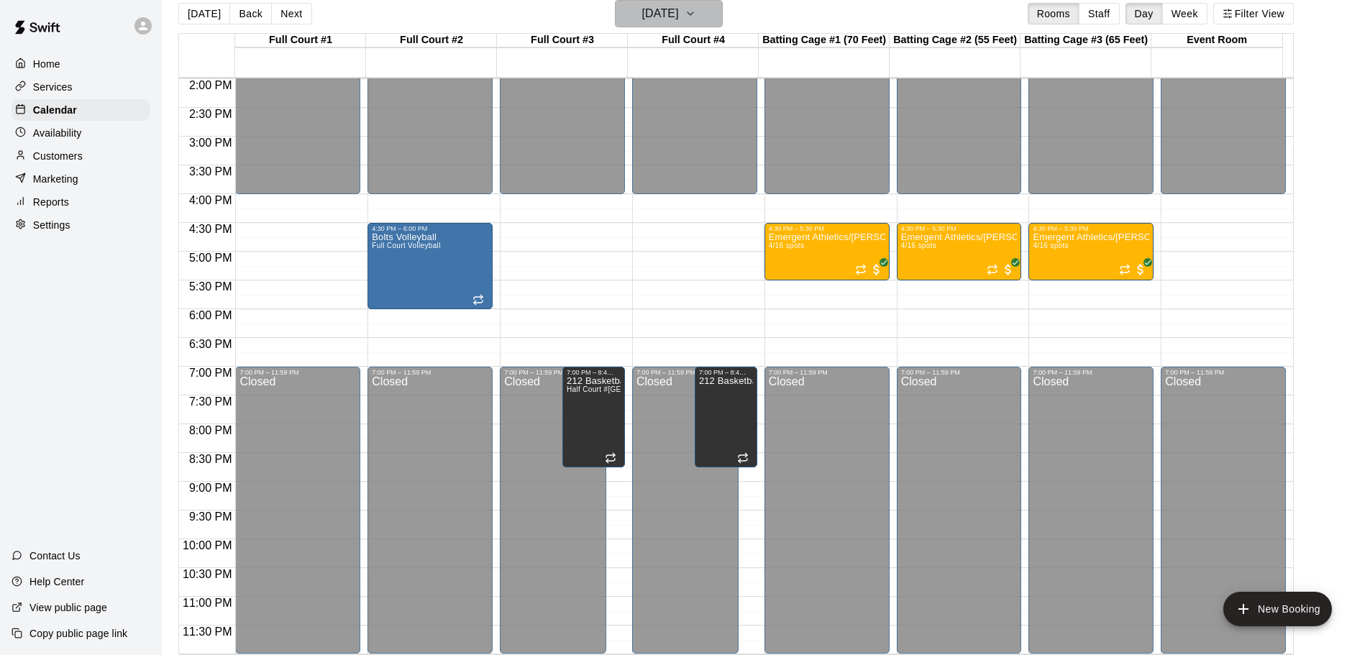
click at [644, 11] on h6 "Monday Sep 08" at bounding box center [660, 14] width 37 height 20
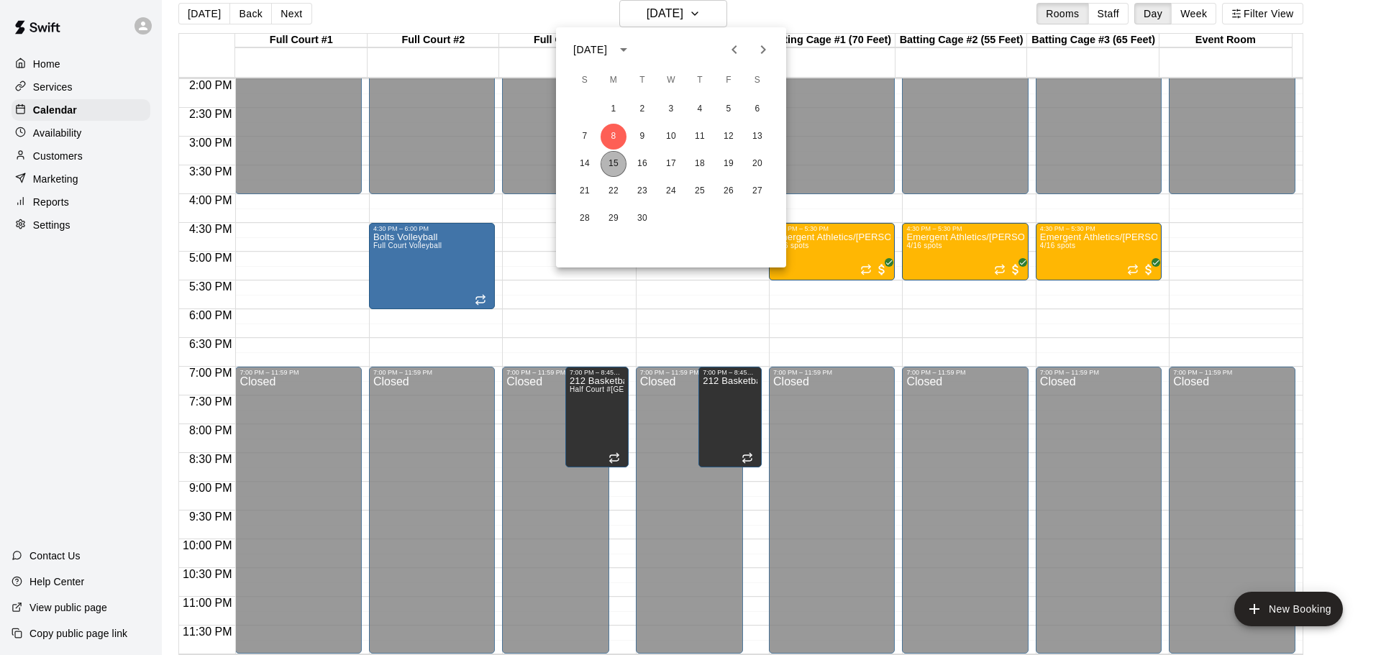
click at [614, 165] on button "15" at bounding box center [614, 164] width 26 height 26
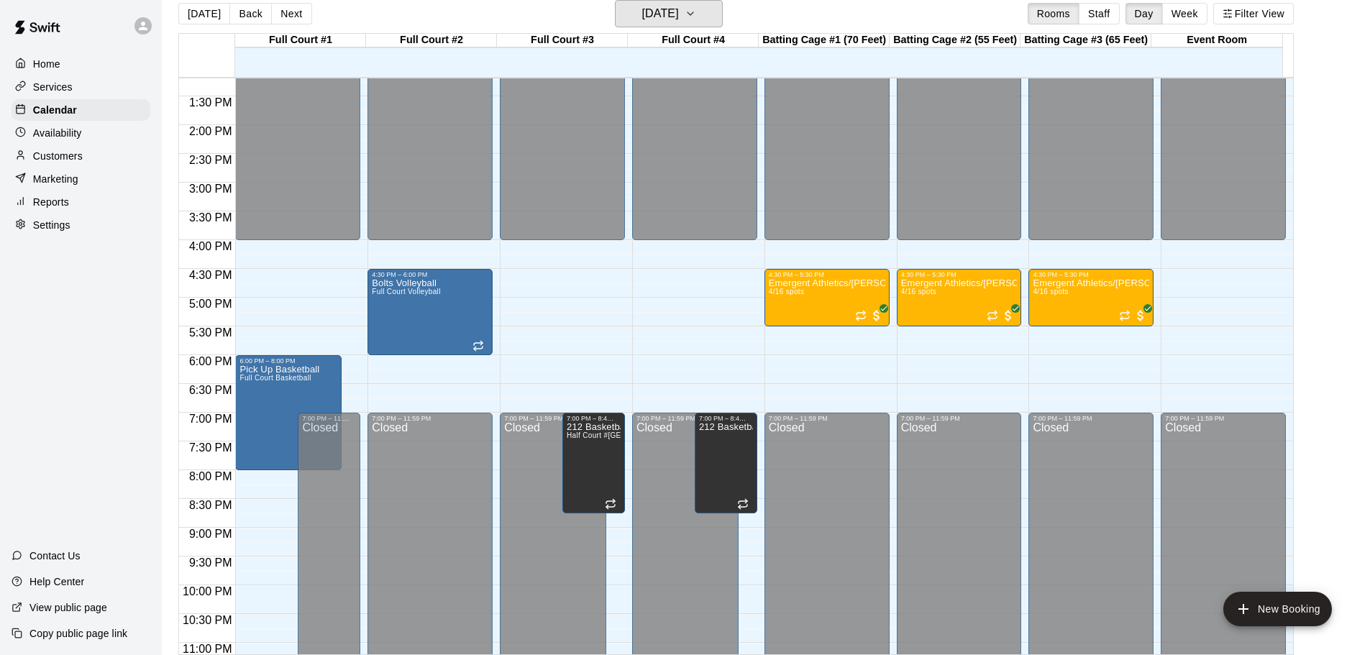
scroll to position [735, 0]
